Goal: Information Seeking & Learning: Learn about a topic

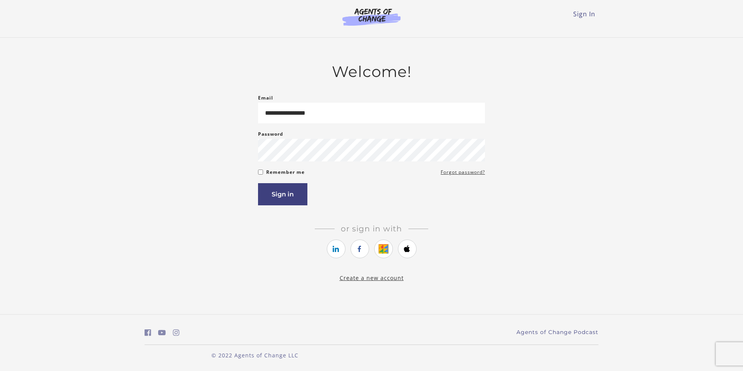
type input "**********"
click at [258, 183] on button "Sign in" at bounding box center [282, 194] width 49 height 22
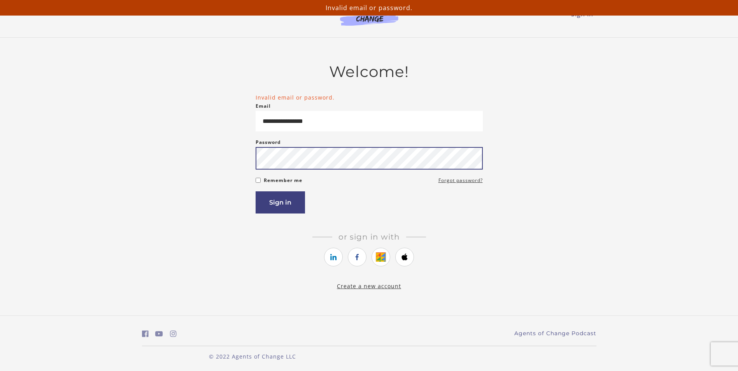
click at [255, 191] on button "Sign in" at bounding box center [279, 202] width 49 height 22
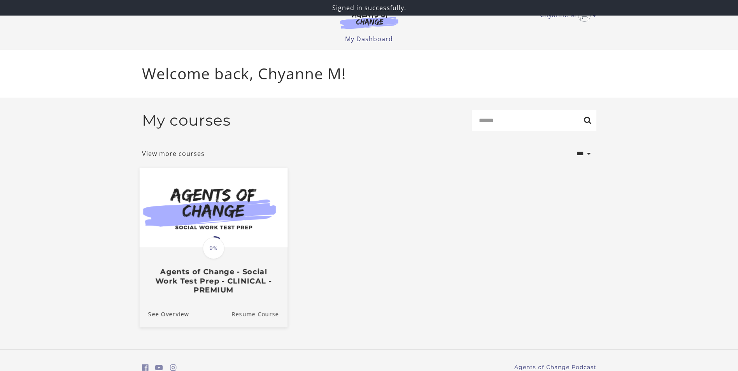
click at [248, 317] on link "Resume Course" at bounding box center [259, 314] width 56 height 26
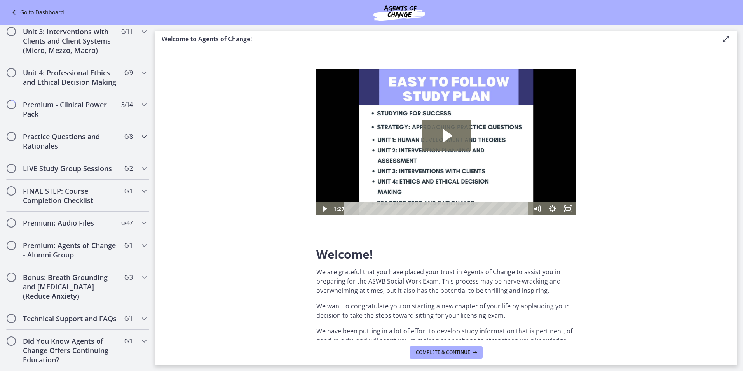
click at [111, 138] on h2 "Practice Questions and Rationales" at bounding box center [70, 141] width 95 height 19
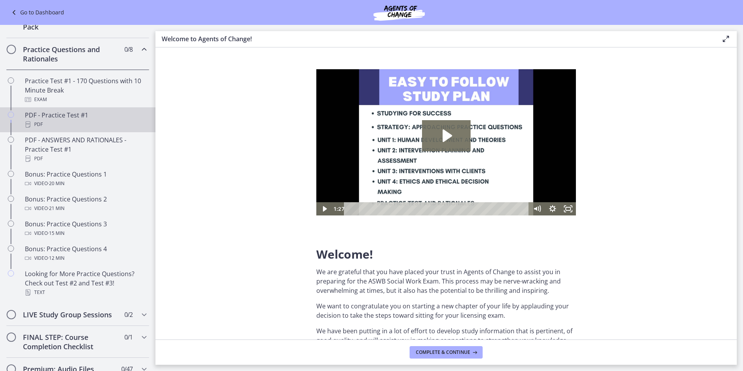
scroll to position [369, 0]
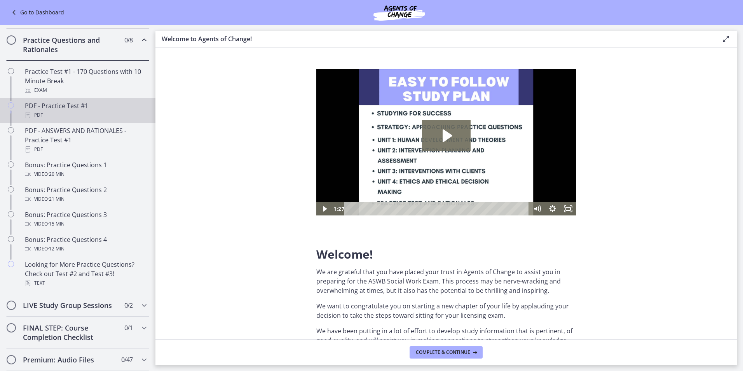
click at [105, 117] on div "PDF - Practice Test #1 PDF" at bounding box center [85, 110] width 121 height 19
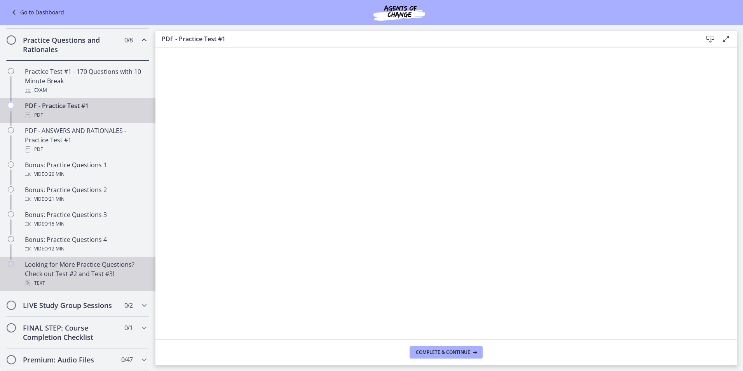
click at [91, 275] on div "Looking for More Practice Questions? Check out Test #2 and Test #3! Text" at bounding box center [85, 274] width 121 height 28
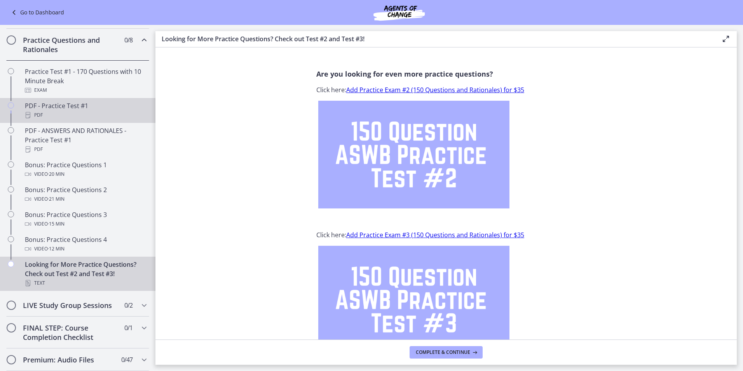
click at [94, 113] on div "PDF - Practice Test #1 PDF" at bounding box center [85, 110] width 121 height 19
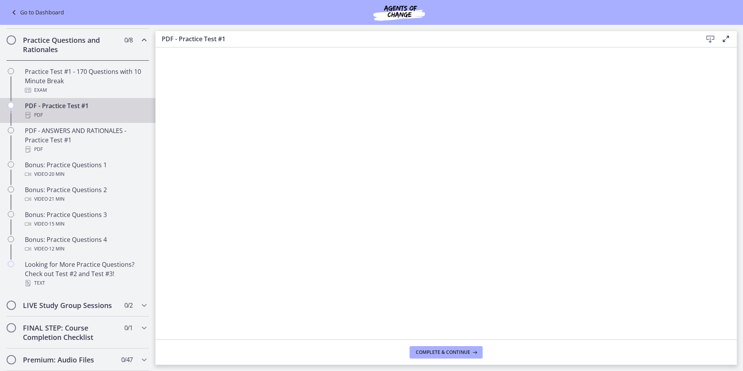
click at [710, 38] on icon at bounding box center [710, 39] width 9 height 9
